Goal: Information Seeking & Learning: Find specific fact

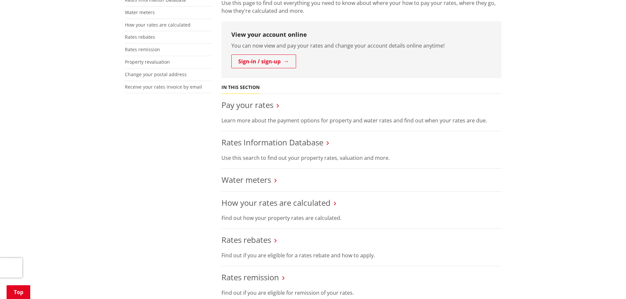
scroll to position [164, 0]
click at [270, 108] on link "Pay your rates" at bounding box center [247, 104] width 52 height 11
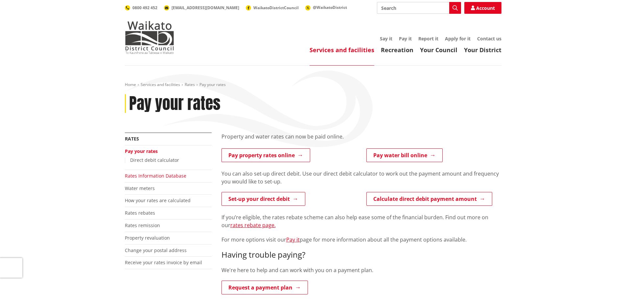
click at [163, 176] on link "Rates Information Database" at bounding box center [155, 176] width 61 height 6
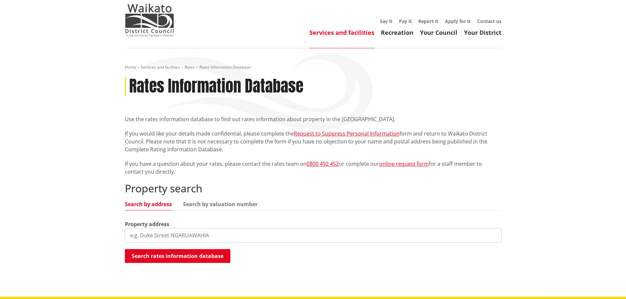
scroll to position [33, 0]
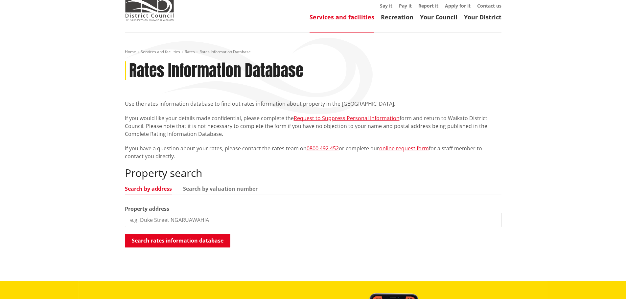
click at [224, 224] on input "search" at bounding box center [313, 220] width 376 height 14
click at [205, 220] on input "22 kohe" at bounding box center [313, 220] width 376 height 14
type input "[STREET_ADDRESS]"
click at [180, 239] on button "Search rates information database" at bounding box center [177, 241] width 105 height 14
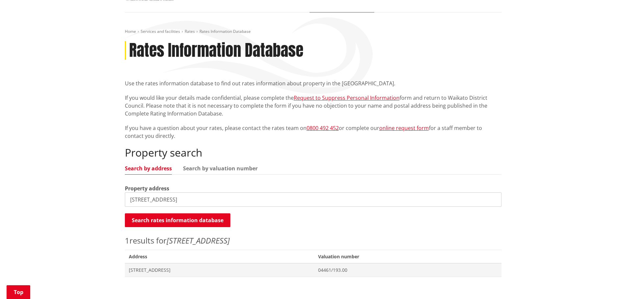
scroll to position [131, 0]
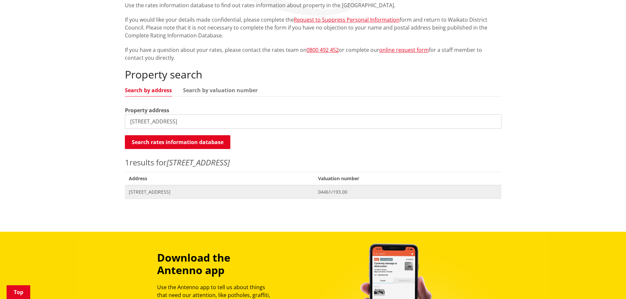
click at [174, 193] on span "[STREET_ADDRESS]" at bounding box center [220, 192] width 182 height 7
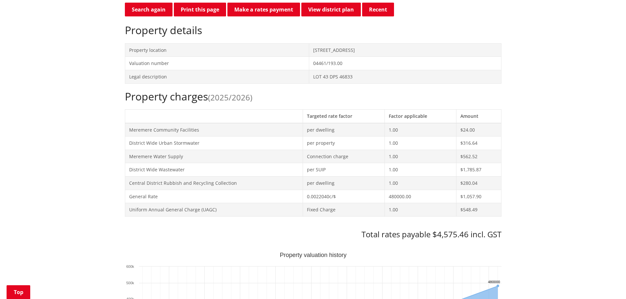
scroll to position [230, 0]
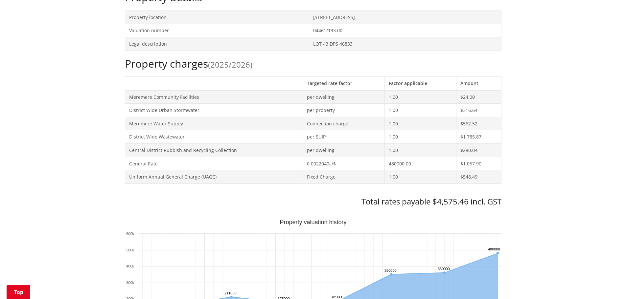
click at [559, 115] on div "Home Services and facilities Rates Rates Information Database Rates Information…" at bounding box center [313, 289] width 626 height 907
